Goal: Navigation & Orientation: Find specific page/section

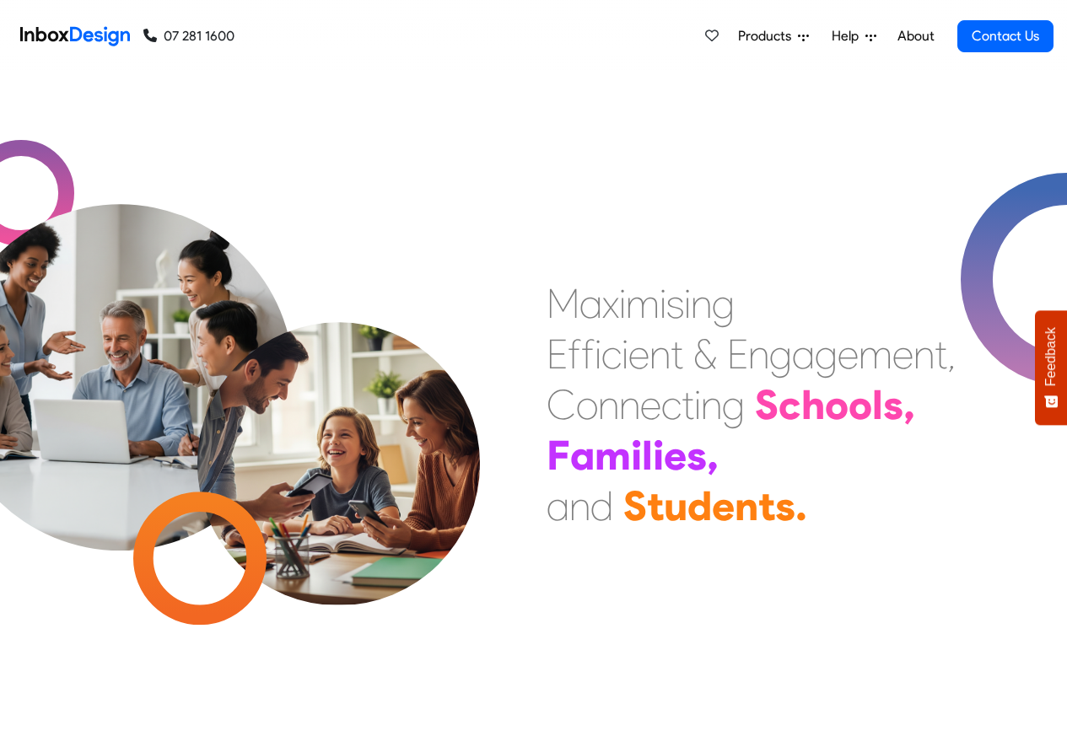
click at [776, 36] on span "Products" at bounding box center [768, 36] width 60 height 20
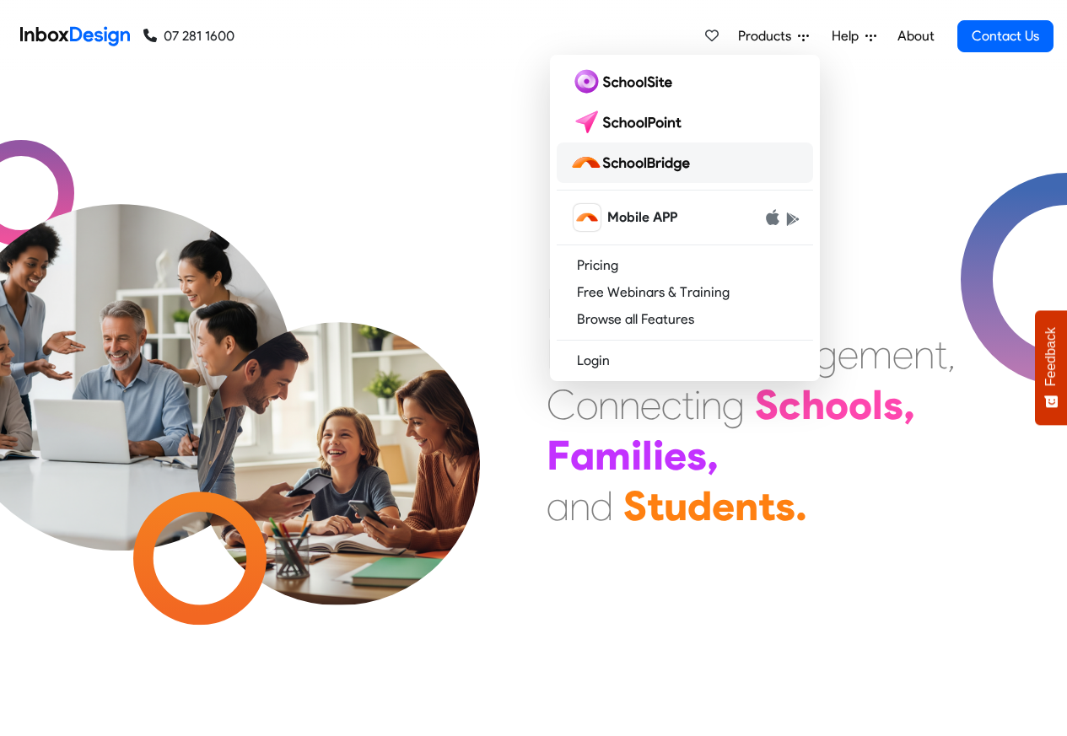
click at [662, 164] on img at bounding box center [633, 162] width 127 height 27
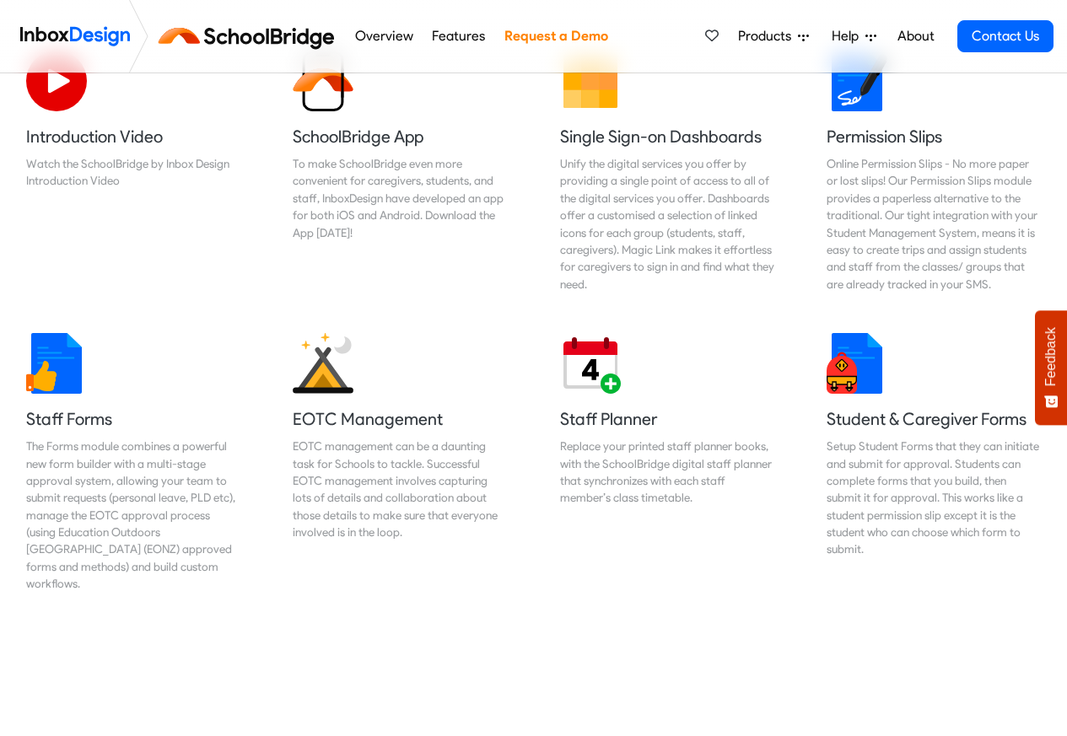
scroll to position [607, 0]
